Goal: Task Accomplishment & Management: Use online tool/utility

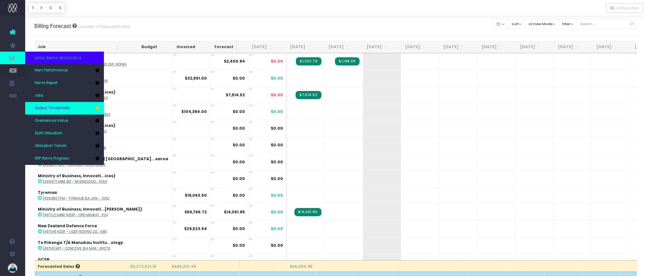
click at [50, 106] on span "Output Timesheets" at bounding box center [53, 108] width 36 height 6
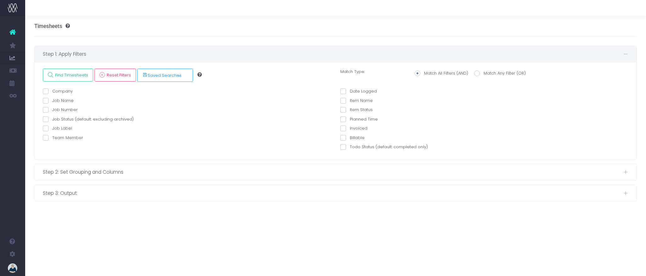
click at [45, 139] on span at bounding box center [46, 138] width 6 height 6
click at [52, 139] on input "Team Member" at bounding box center [54, 137] width 4 height 4
checkbox input "true"
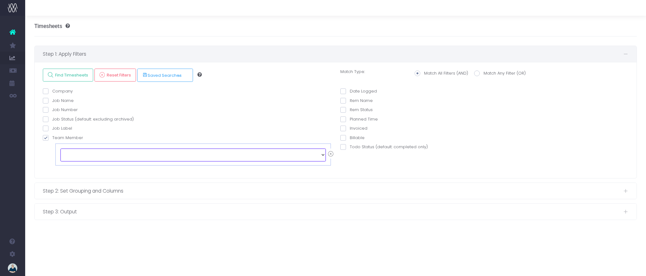
click at [96, 158] on select "echo " "; [PERSON_NAME] [PERSON_NAME] [PERSON_NAME] [PERSON_NAME] [PERSON_NAME]…" at bounding box center [192, 155] width 265 height 13
click at [104, 156] on select "echo " "; [PERSON_NAME] [PERSON_NAME] [PERSON_NAME] [PERSON_NAME] [PERSON_NAME]…" at bounding box center [192, 155] width 265 height 13
select select "130395"
click at [344, 93] on span at bounding box center [343, 91] width 6 height 6
click at [350, 92] on input "Date Logged" at bounding box center [352, 90] width 4 height 4
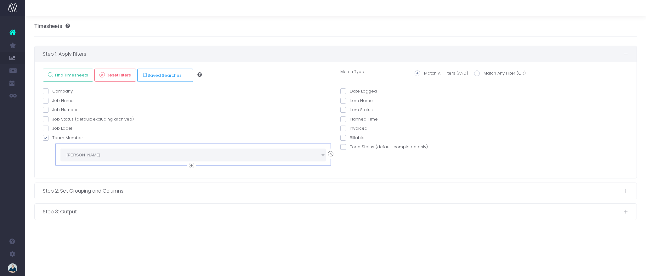
checkbox input "true"
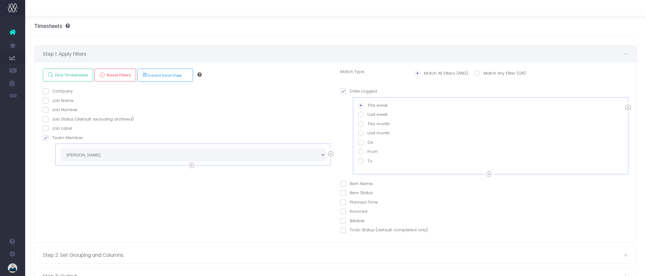
click at [362, 134] on span at bounding box center [361, 133] width 6 height 6
click at [367, 134] on input "Last month" at bounding box center [369, 132] width 4 height 4
radio input "true"
click at [70, 76] on span "Find Timesheets" at bounding box center [70, 74] width 35 height 5
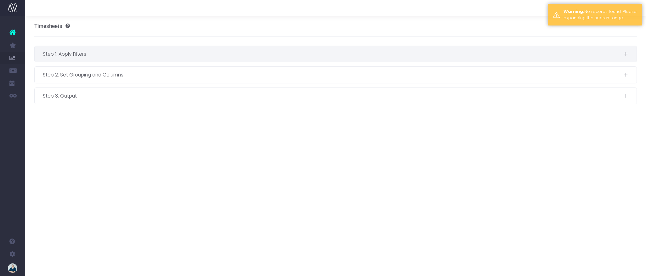
click at [115, 59] on div "Step 1: Apply Filters" at bounding box center [336, 54] width 602 height 16
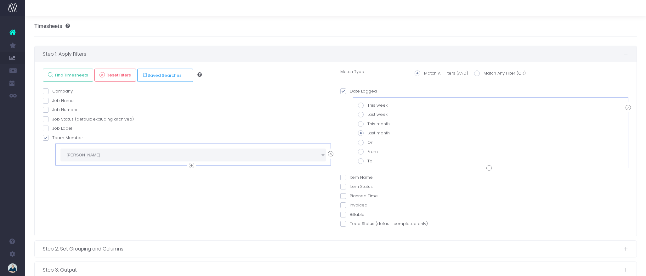
click at [361, 125] on span at bounding box center [361, 124] width 6 height 6
click at [367, 125] on input "This month" at bounding box center [369, 123] width 4 height 4
radio input "true"
click at [76, 76] on span "Find Timesheets" at bounding box center [70, 74] width 35 height 5
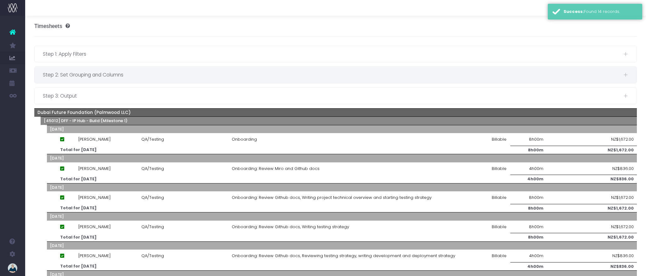
click at [168, 71] on span "Step 2: Set Grouping and Columns" at bounding box center [333, 75] width 580 height 8
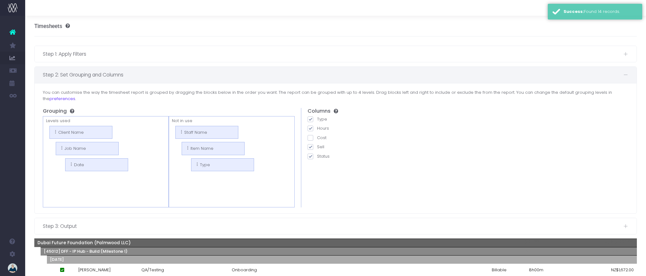
click at [311, 144] on span at bounding box center [310, 147] width 6 height 6
click at [317, 144] on input "Sell" at bounding box center [319, 146] width 4 height 4
checkbox input "false"
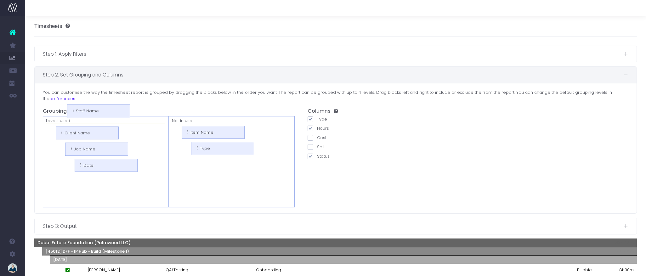
drag, startPoint x: 194, startPoint y: 126, endPoint x: 86, endPoint y: 111, distance: 109.3
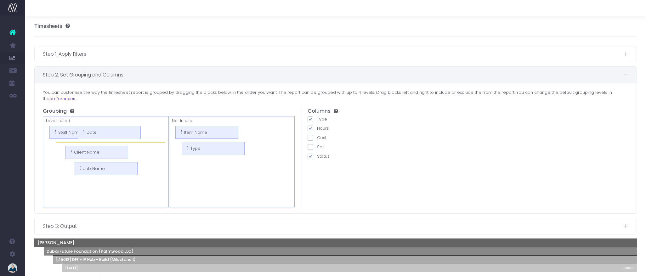
drag, startPoint x: 85, startPoint y: 177, endPoint x: 78, endPoint y: 133, distance: 44.0
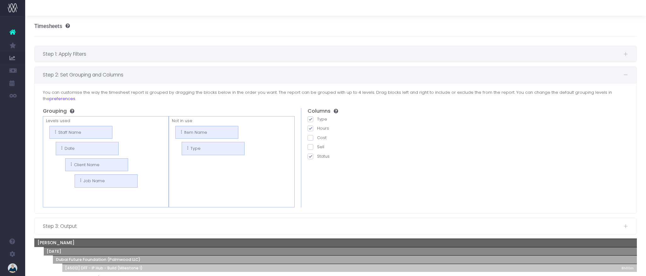
click at [109, 52] on span "Step 1: Apply Filters" at bounding box center [333, 54] width 580 height 8
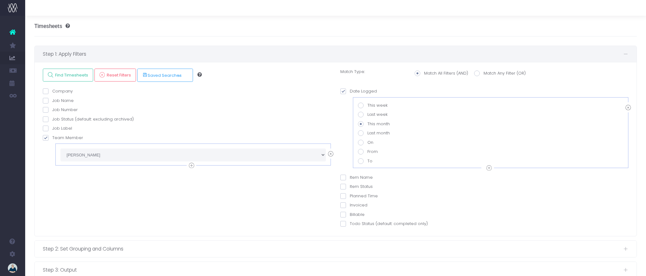
click at [328, 154] on icon at bounding box center [330, 154] width 5 height 8
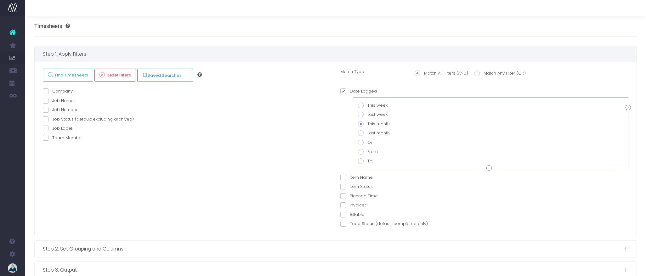
click at [45, 138] on span at bounding box center [46, 138] width 6 height 6
click at [52, 138] on input "Team Member" at bounding box center [54, 137] width 4 height 4
checkbox input "true"
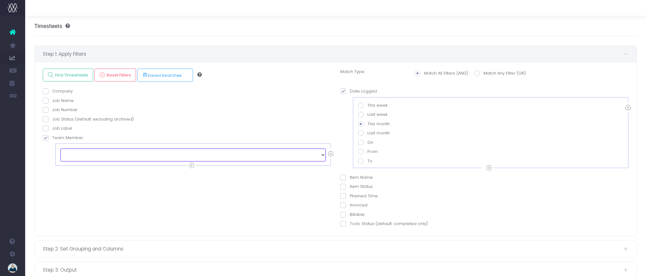
click at [78, 155] on select "echo " "; [PERSON_NAME] [PERSON_NAME] [PERSON_NAME] [PERSON_NAME] [PERSON_NAME]…" at bounding box center [192, 155] width 265 height 13
select select "129166"
click at [69, 71] on link "Find Timesheets" at bounding box center [68, 75] width 50 height 13
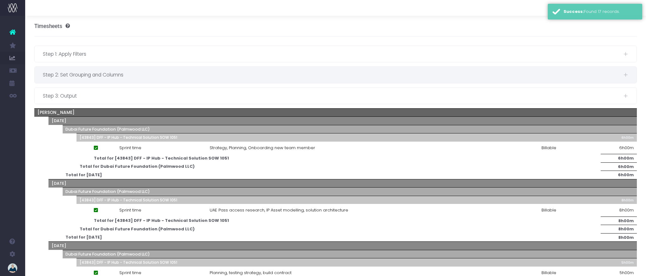
click at [161, 79] on div "Step 2: Set Grouping and Columns" at bounding box center [336, 75] width 602 height 16
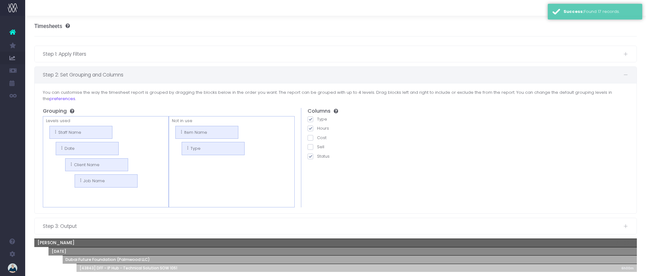
click at [155, 70] on div "Step 2: Set Grouping and Columns" at bounding box center [336, 75] width 602 height 16
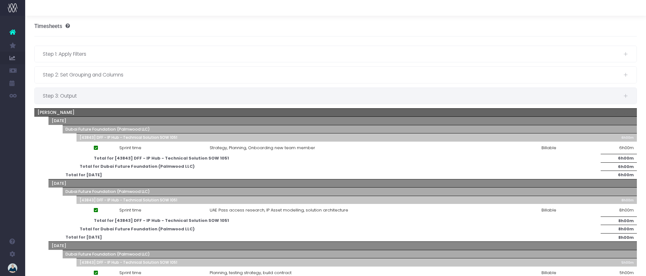
click at [167, 94] on span "Step 3: Output" at bounding box center [333, 96] width 580 height 8
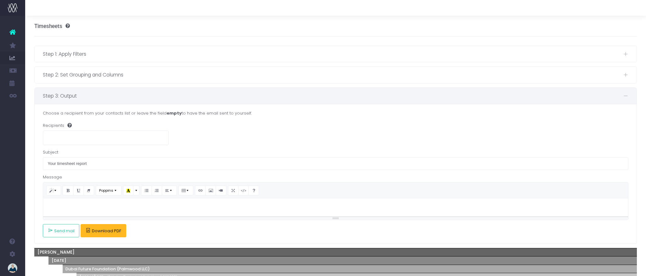
click at [109, 231] on span "Download PDF" at bounding box center [106, 230] width 29 height 5
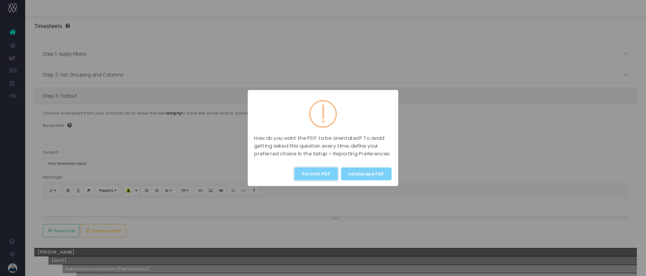
click at [306, 174] on button "Portrait PDF" at bounding box center [315, 173] width 43 height 13
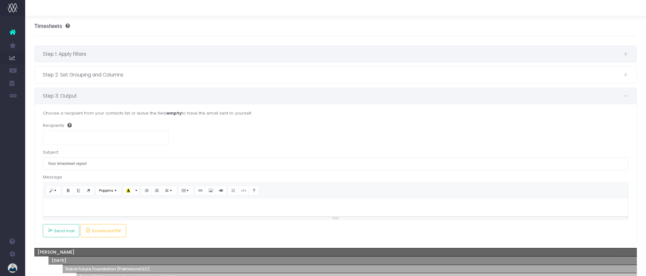
click at [109, 56] on span "Step 1: Apply Filters" at bounding box center [333, 54] width 580 height 8
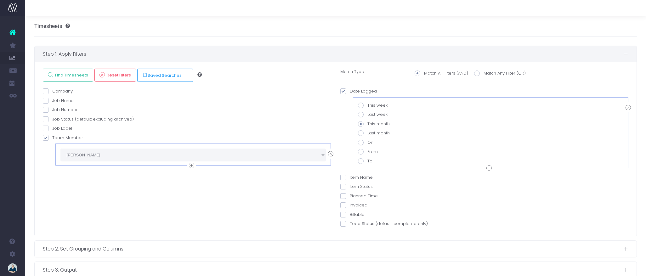
drag, startPoint x: 329, startPoint y: 152, endPoint x: 302, endPoint y: 154, distance: 27.1
click at [329, 153] on icon at bounding box center [330, 154] width 5 height 8
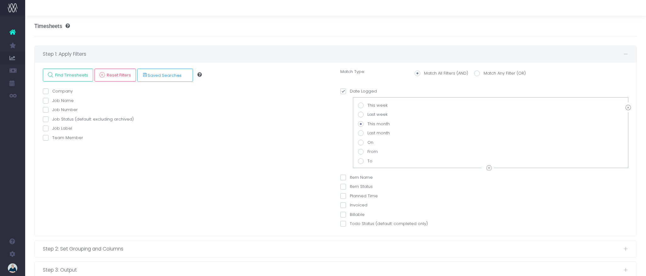
drag, startPoint x: 45, startPoint y: 137, endPoint x: 52, endPoint y: 139, distance: 7.8
click at [45, 137] on span at bounding box center [46, 138] width 6 height 6
click at [52, 137] on input "Team Member" at bounding box center [54, 137] width 4 height 4
checkbox input "true"
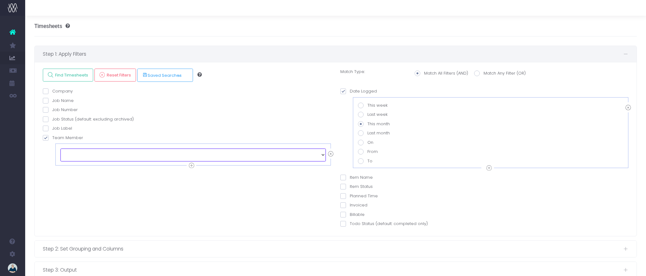
click at [101, 155] on select "echo " "; [PERSON_NAME] [PERSON_NAME] [PERSON_NAME] [PERSON_NAME] [PERSON_NAME]…" at bounding box center [192, 155] width 265 height 13
select select "130395"
click at [73, 73] on span "Find Timesheets" at bounding box center [70, 74] width 35 height 5
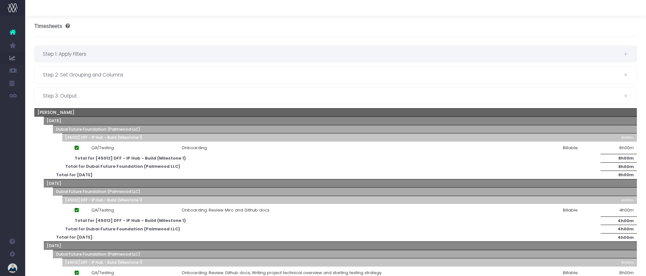
click at [90, 55] on span "Step 1: Apply Filters" at bounding box center [333, 54] width 580 height 8
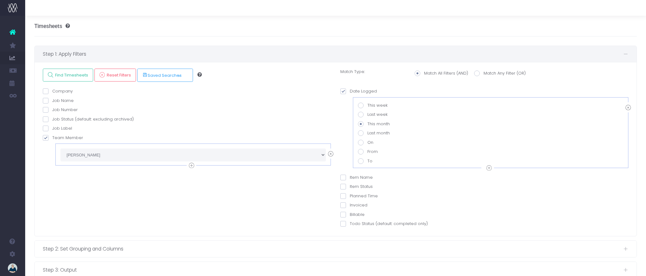
click at [331, 153] on icon at bounding box center [330, 154] width 5 height 8
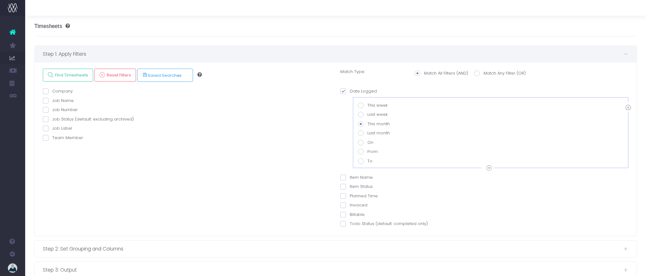
click at [45, 139] on span at bounding box center [46, 138] width 6 height 6
click at [52, 139] on input "Team Member" at bounding box center [54, 137] width 4 height 4
checkbox input "true"
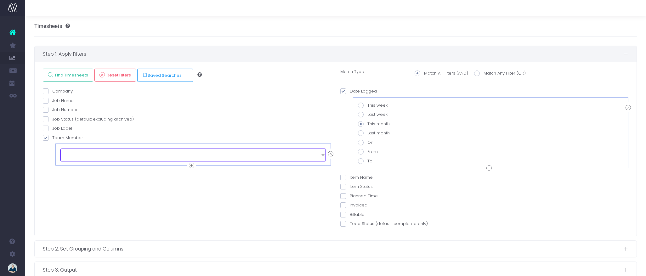
click at [103, 159] on select "echo " "; [PERSON_NAME] [PERSON_NAME] [PERSON_NAME] [PERSON_NAME] [PERSON_NAME]…" at bounding box center [192, 155] width 265 height 13
select select "129147"
click at [76, 76] on span "Find Timesheets" at bounding box center [70, 74] width 35 height 5
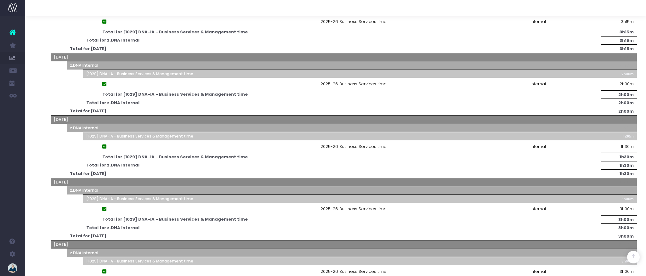
scroll to position [313, 0]
